Goal: Navigation & Orientation: Understand site structure

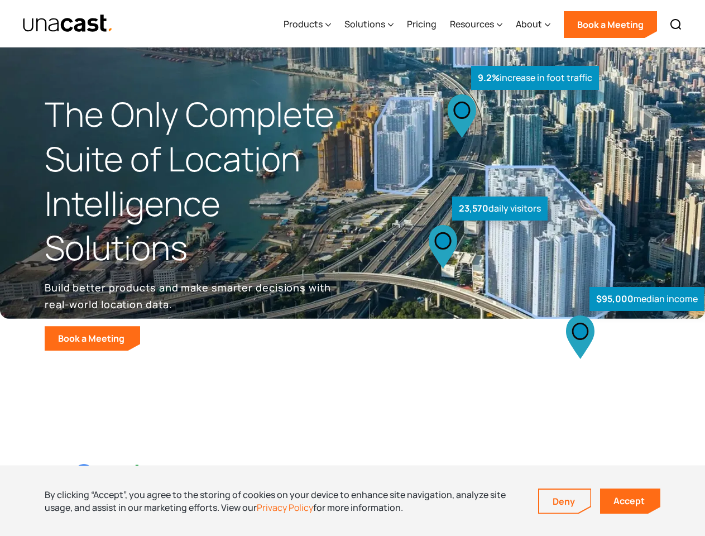
click at [353, 268] on div "$95,000 median income 23,570 daily visitors 9.2% increase in foot traffic" at bounding box center [525, 232] width 345 height 236
click at [484, 23] on div "Resources" at bounding box center [472, 23] width 44 height 13
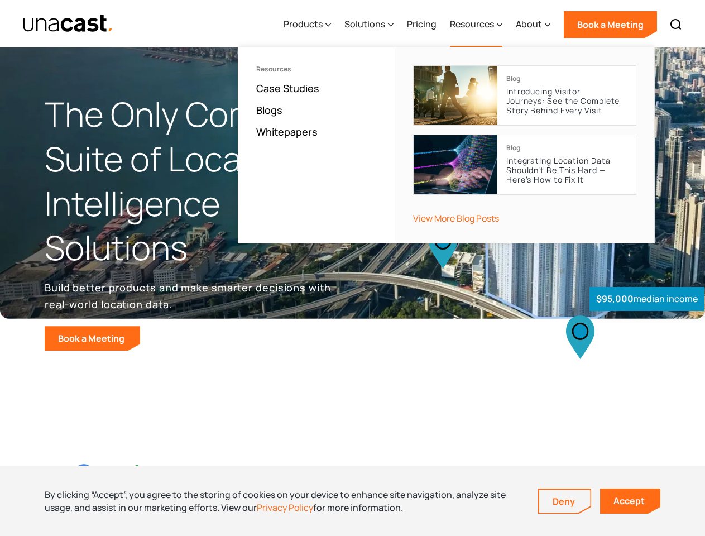
click at [310, 25] on div "Products" at bounding box center [303, 23] width 39 height 13
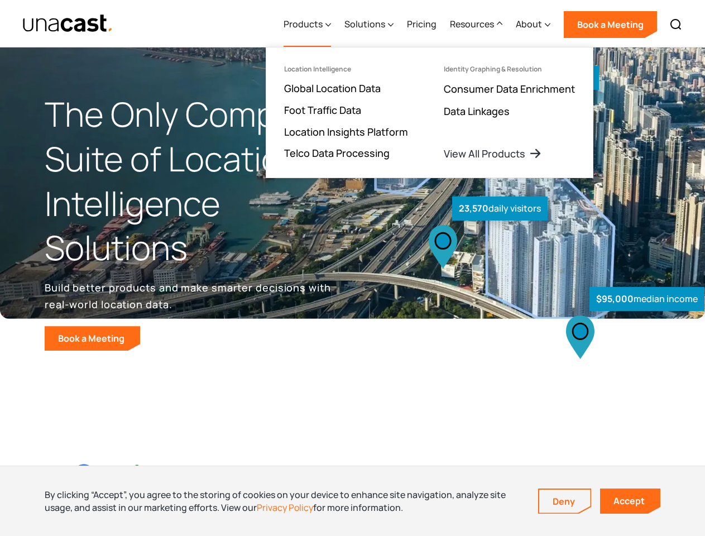
click at [370, 25] on div "Solutions" at bounding box center [365, 23] width 41 height 13
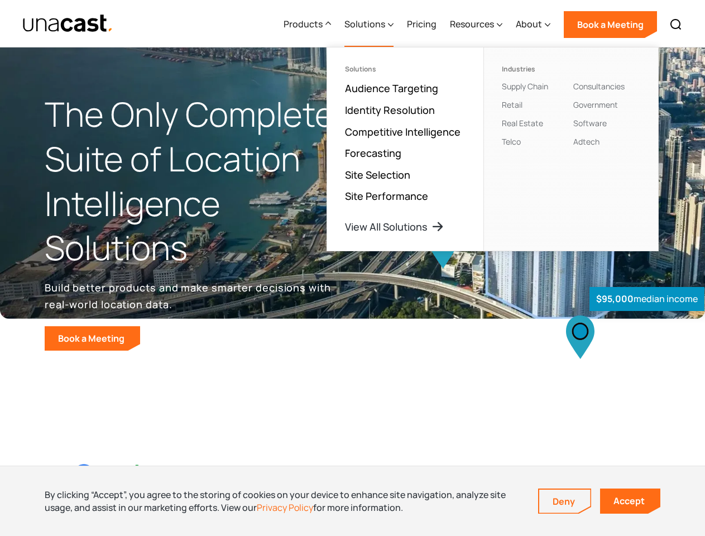
click at [477, 25] on div "Resources" at bounding box center [472, 23] width 44 height 13
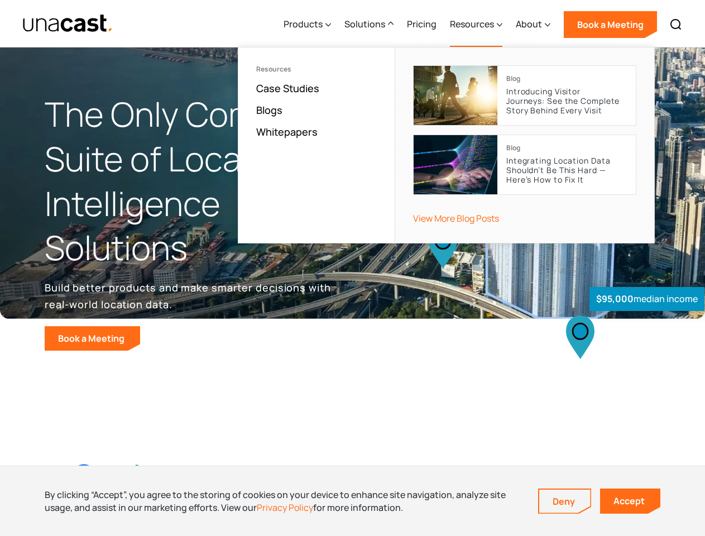
click at [534, 25] on div "About" at bounding box center [529, 23] width 26 height 13
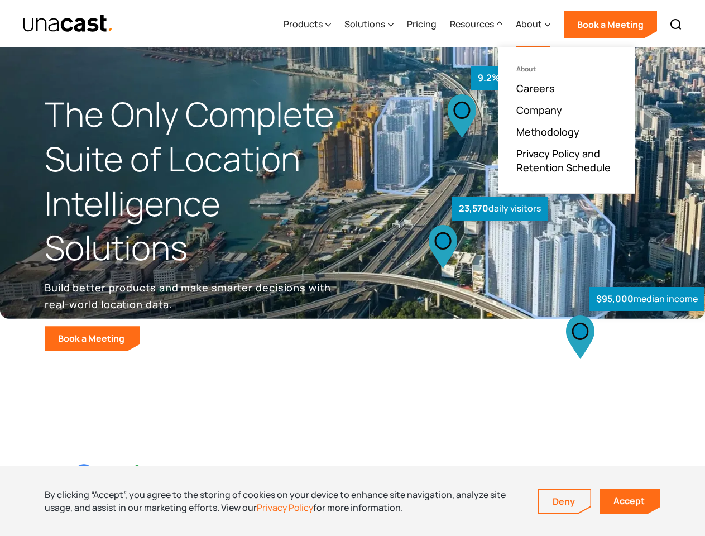
click at [676, 25] on img at bounding box center [676, 24] width 13 height 13
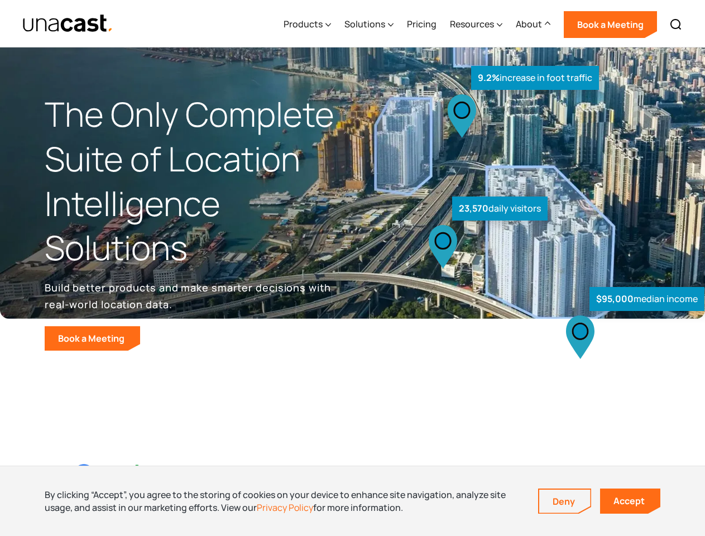
click at [0, 0] on div at bounding box center [0, 0] width 0 height 0
